Goal: Task Accomplishment & Management: Manage account settings

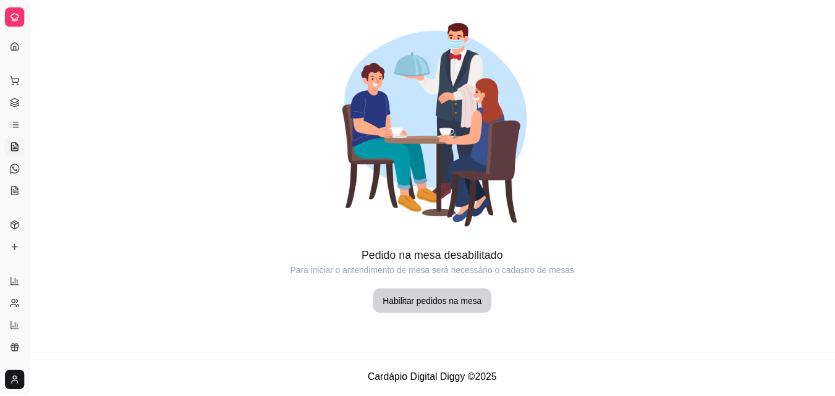
scroll to position [104, 0]
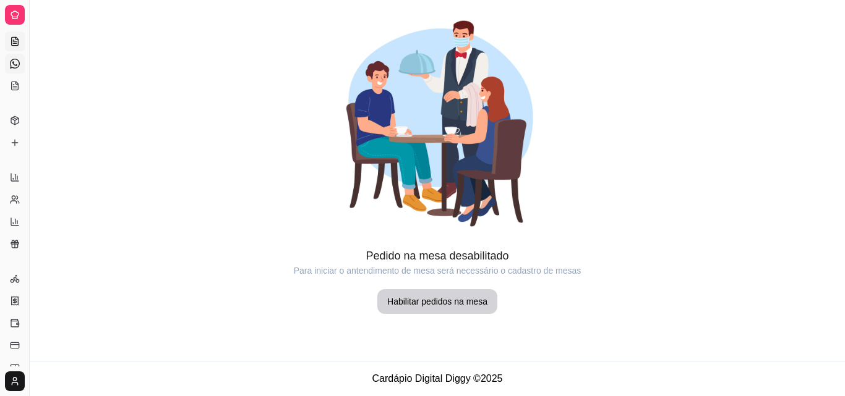
click at [12, 59] on icon at bounding box center [15, 64] width 10 height 10
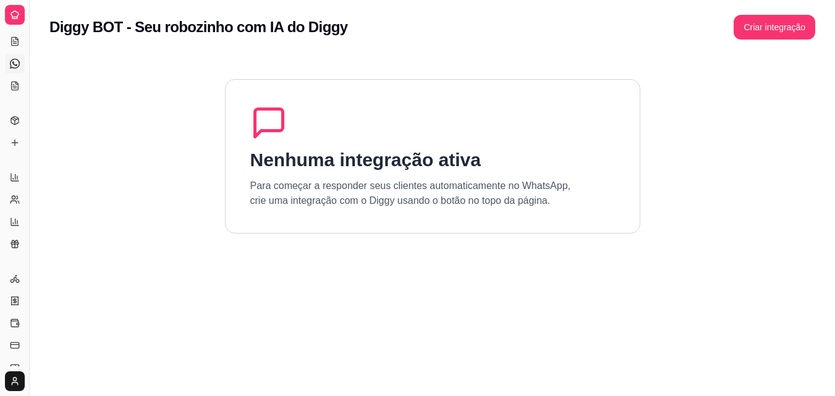
drag, startPoint x: 25, startPoint y: 68, endPoint x: 51, endPoint y: 72, distance: 26.3
click at [51, 72] on div "Diggy Sistema de Gestão S Scandaloô Bur ... Loja aberta Plano Customizado até 0…" at bounding box center [417, 250] width 835 height 501
click at [26, 76] on button "Toggle Sidebar" at bounding box center [29, 198] width 10 height 396
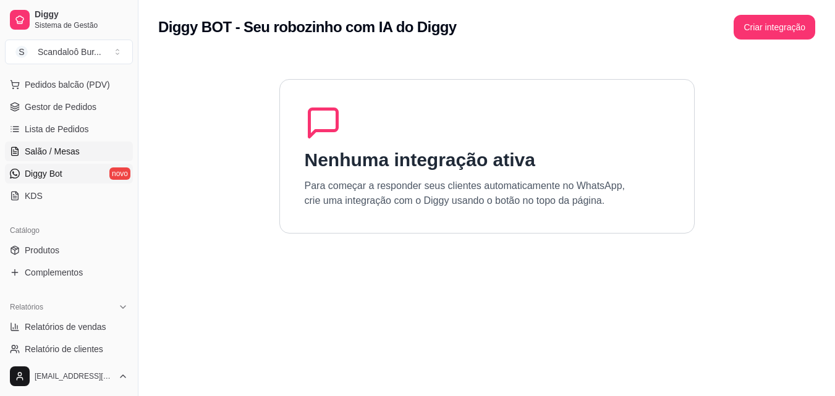
scroll to position [151, 0]
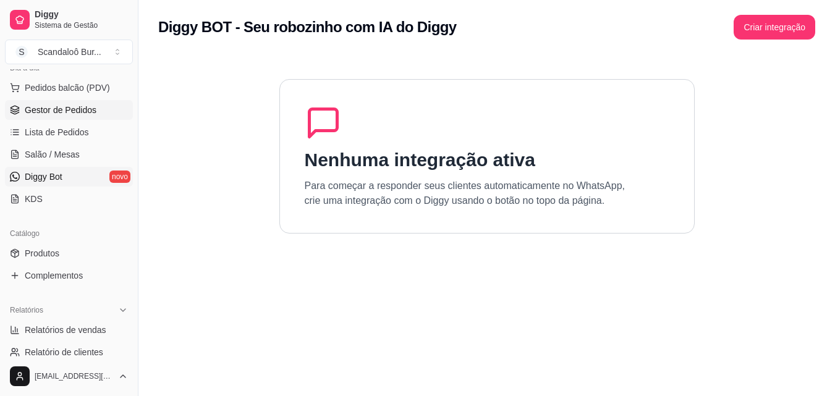
click at [44, 113] on span "Gestor de Pedidos" at bounding box center [61, 110] width 72 height 12
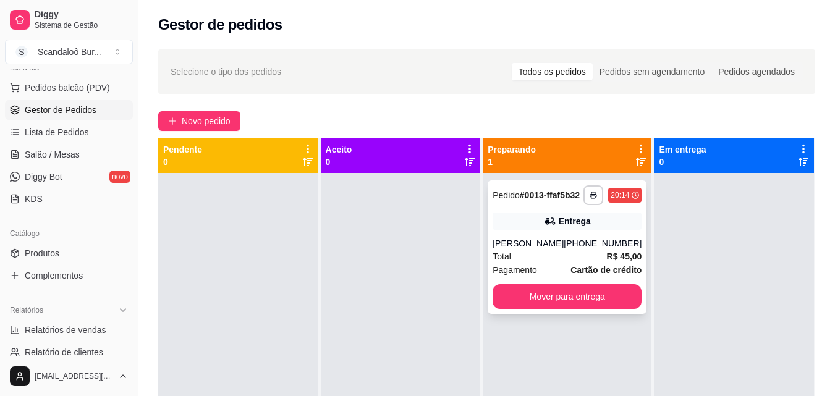
click at [548, 222] on div "**********" at bounding box center [567, 248] width 159 height 134
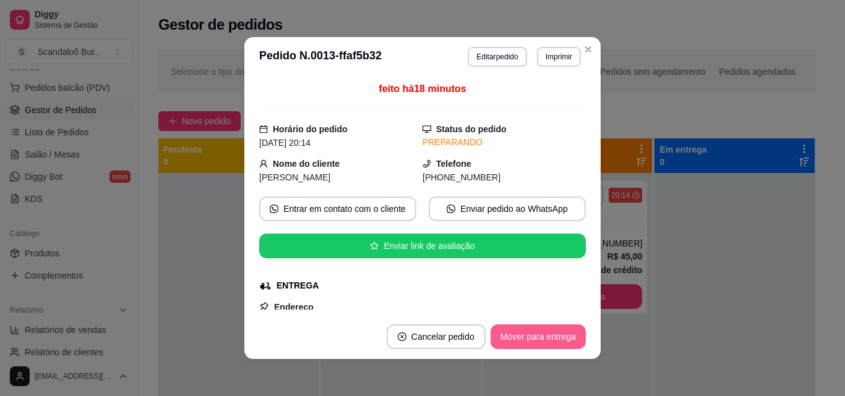
click at [503, 334] on button "Mover para entrega" at bounding box center [537, 337] width 95 height 25
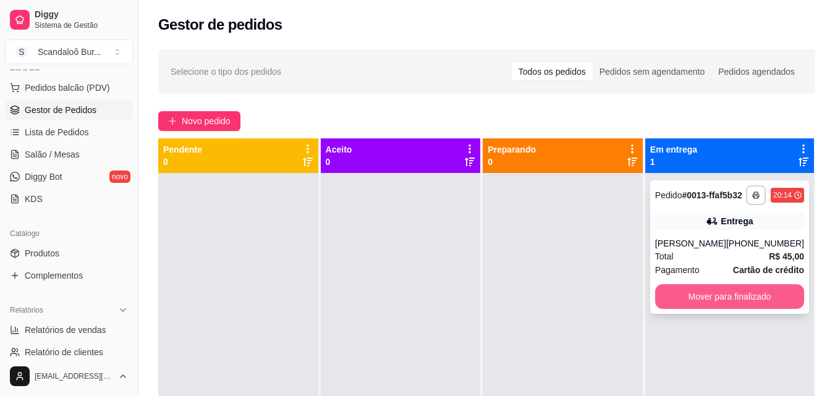
click at [769, 303] on button "Mover para finalizado" at bounding box center [729, 296] width 149 height 25
